Goal: Obtain resource: Download file/media

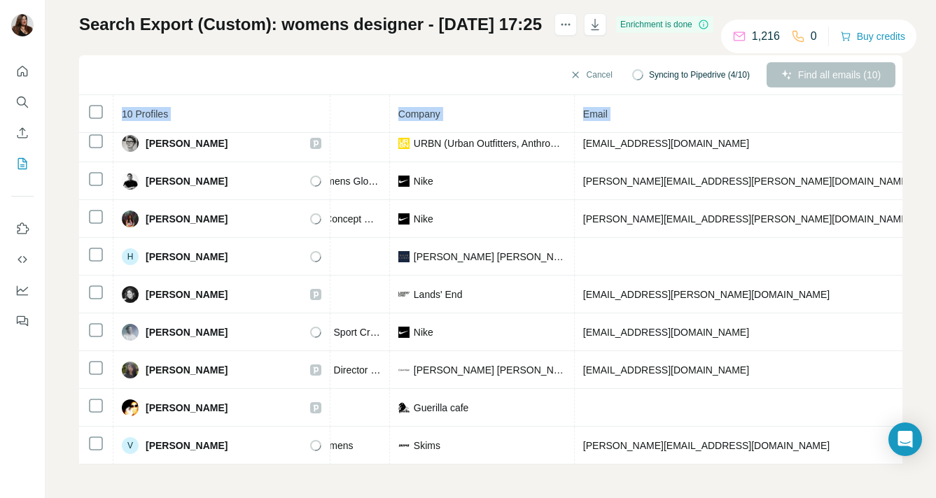
scroll to position [54, 365]
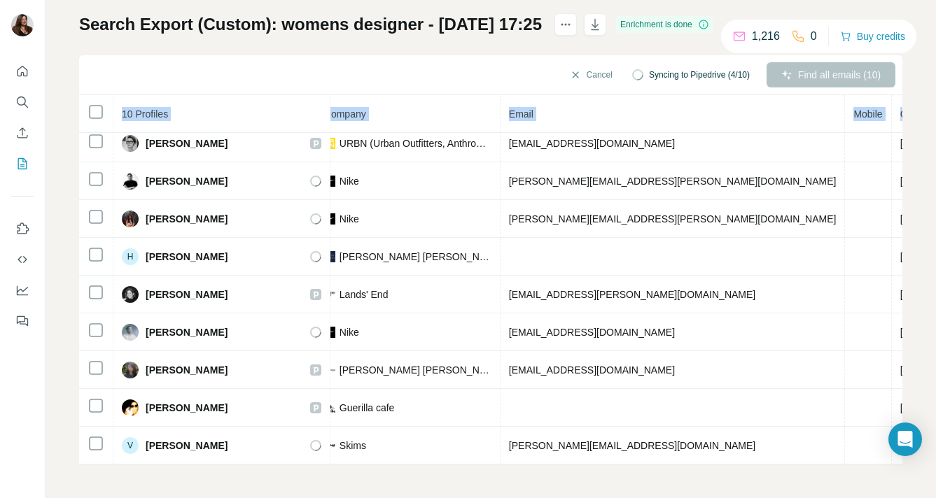
drag, startPoint x: 144, startPoint y: 235, endPoint x: 867, endPoint y: 473, distance: 761.3
click at [867, 473] on div "My lists / Search Export (Custom): womens designer - [DATE] 17:25 1,216 0 Buy c…" at bounding box center [491, 249] width 890 height 498
copy table "10 Profiles Status LinkedIn Job title Company Email Mobile Company website Land…"
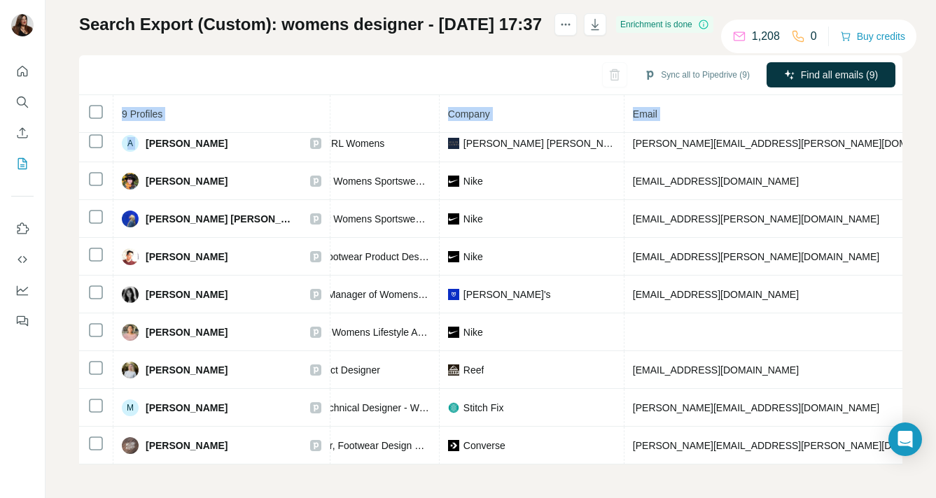
scroll to position [16, 361]
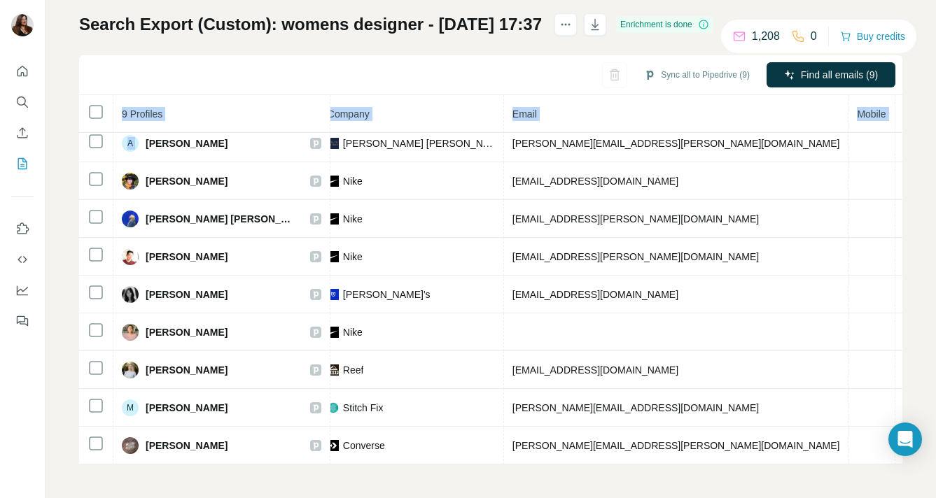
drag, startPoint x: 146, startPoint y: 240, endPoint x: 915, endPoint y: 468, distance: 802.5
click at [915, 468] on div "My lists / Search Export (Custom): womens designer - 13/08/2025 17:37 1,208 0 B…" at bounding box center [491, 249] width 890 height 498
copy table "9 Profiles Status LinkedIn Job title Company Email Mobile Company website Landl…"
